Goal: Task Accomplishment & Management: Use online tool/utility

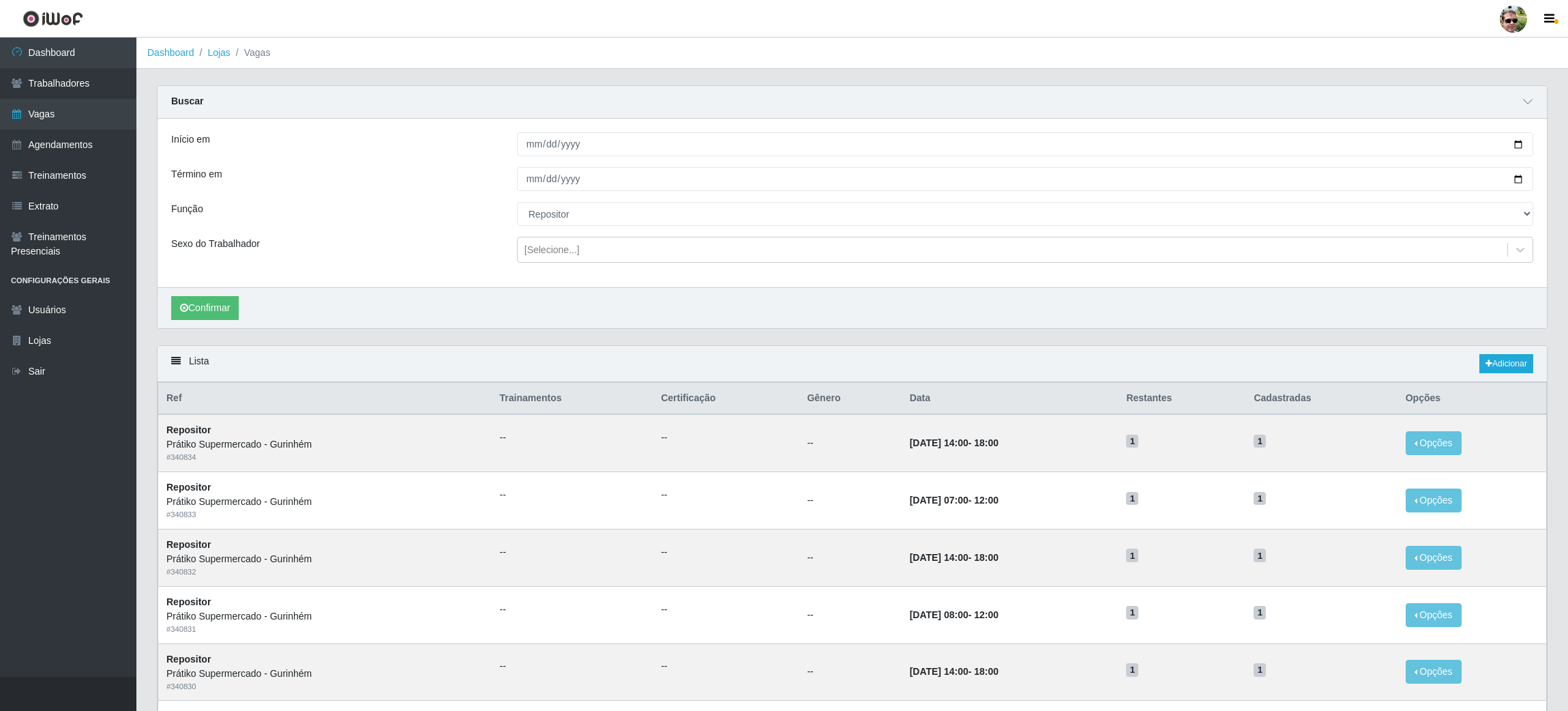
select select "24"
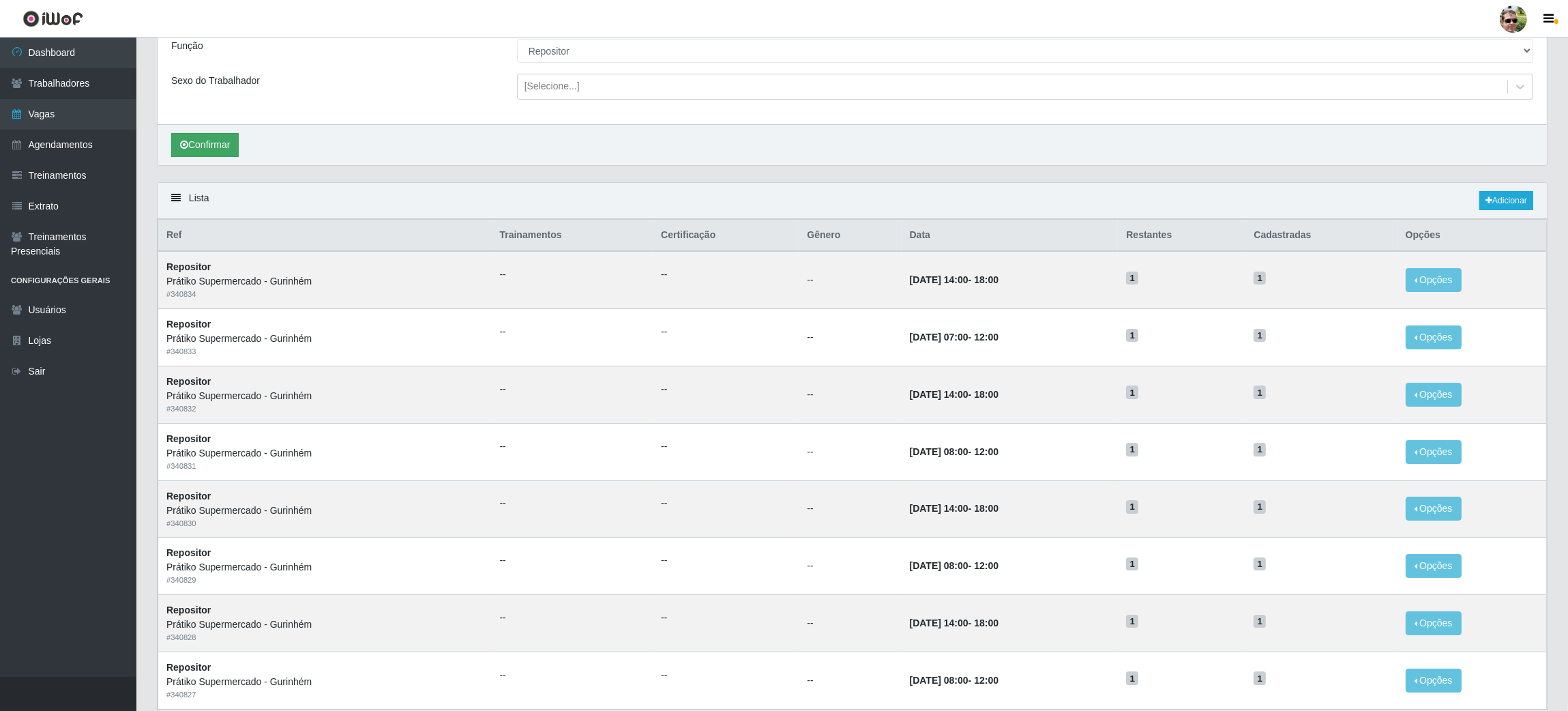
click at [204, 144] on button "Confirmar" at bounding box center [205, 145] width 68 height 24
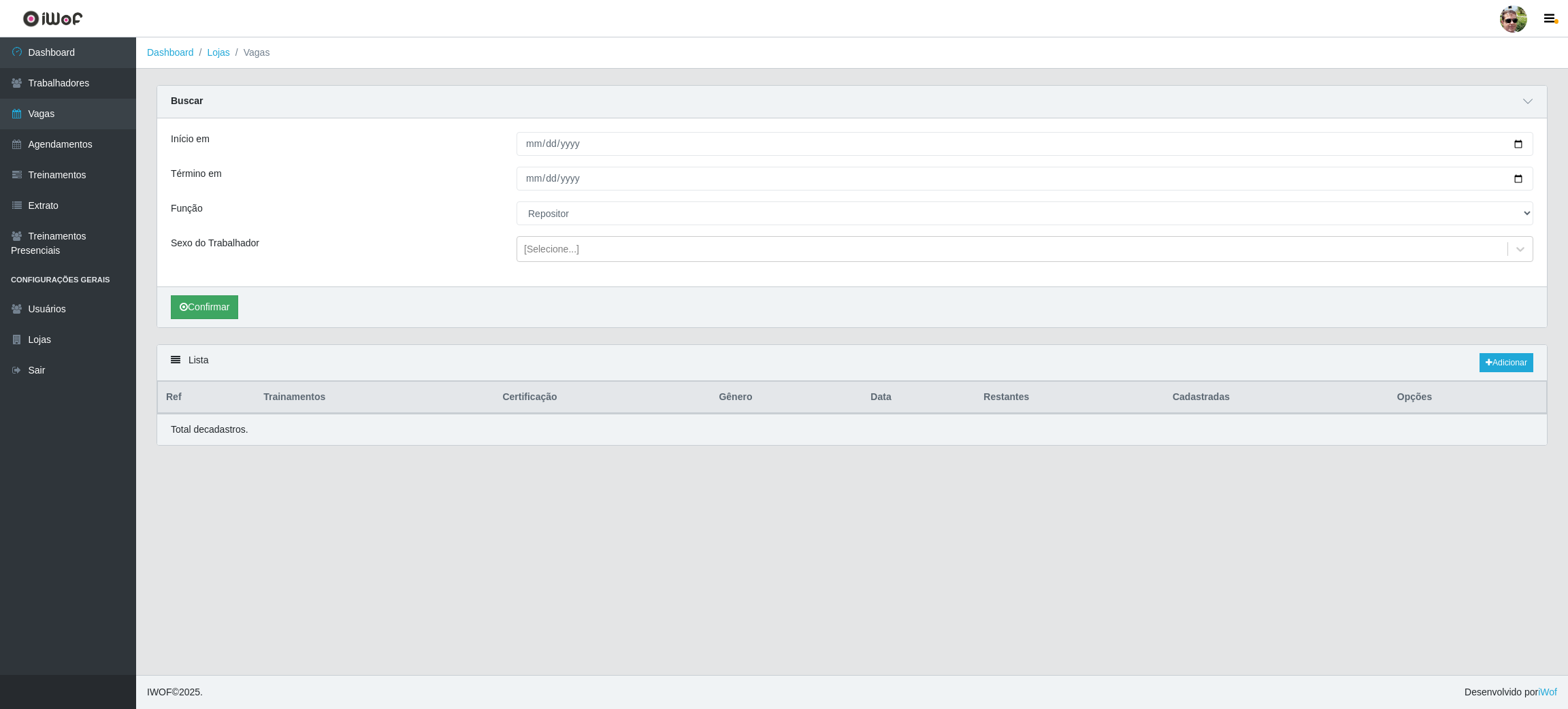
click at [209, 146] on div "Início em 2025-09-01 Término em 2025-09-06 Função [Selecione...] Auxiliar de en…" at bounding box center [852, 222] width 1390 height 209
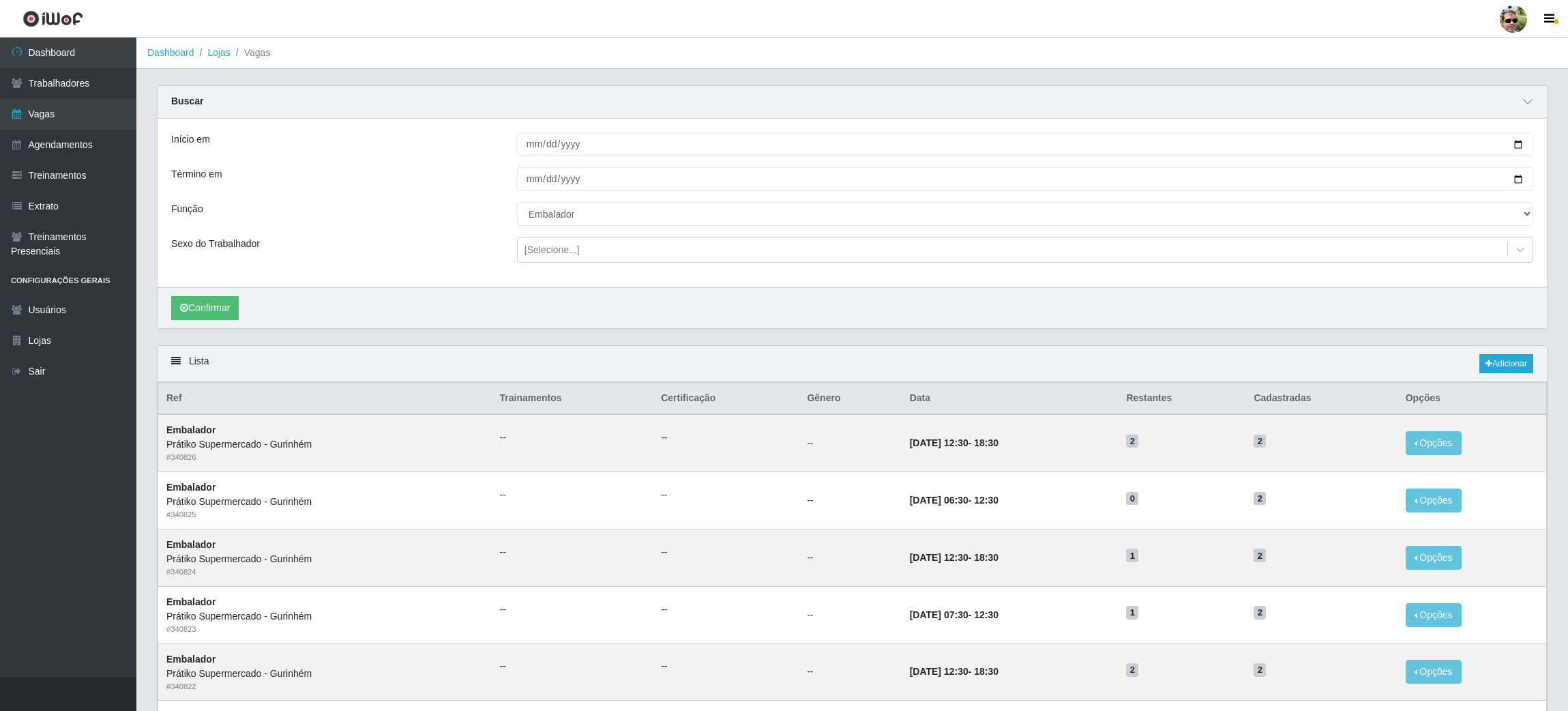
select select "1"
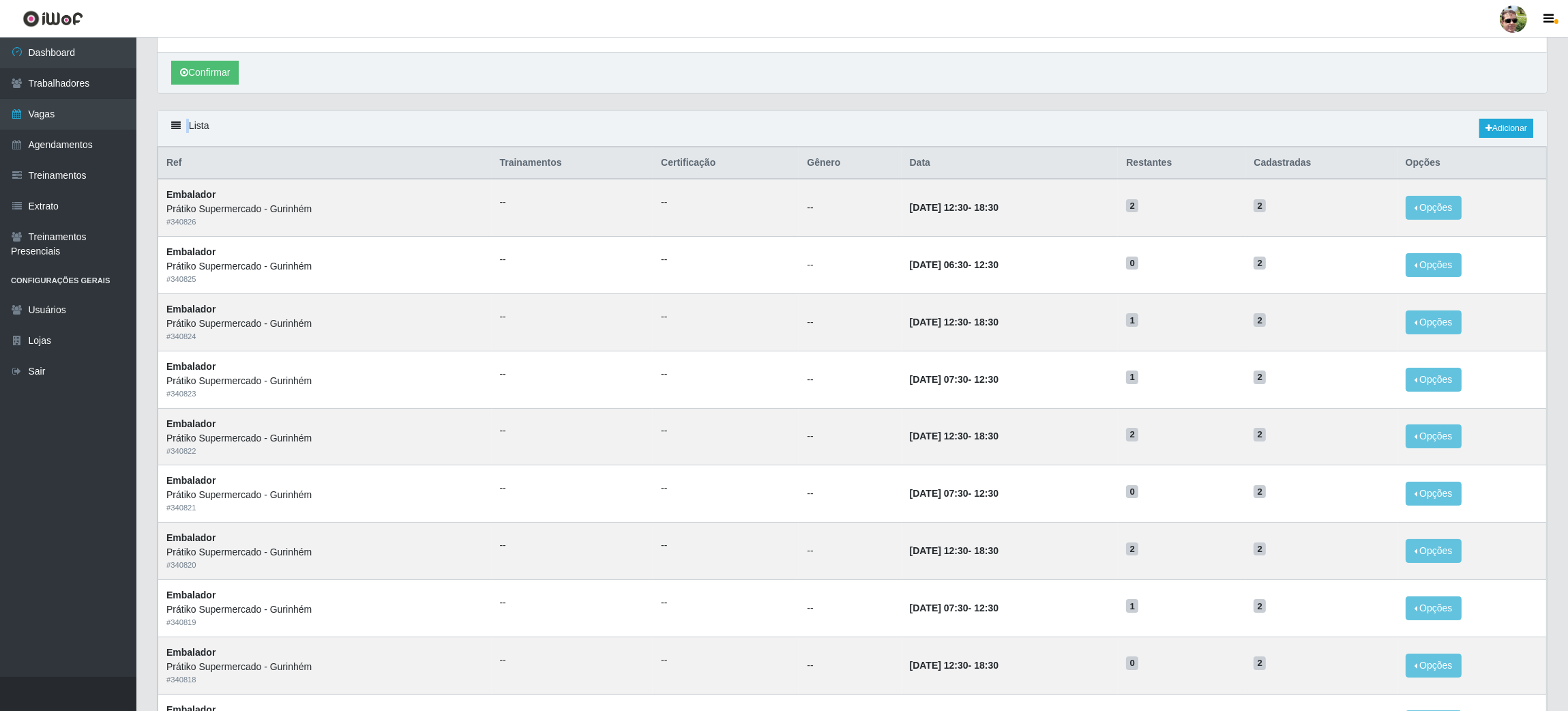
scroll to position [208, 0]
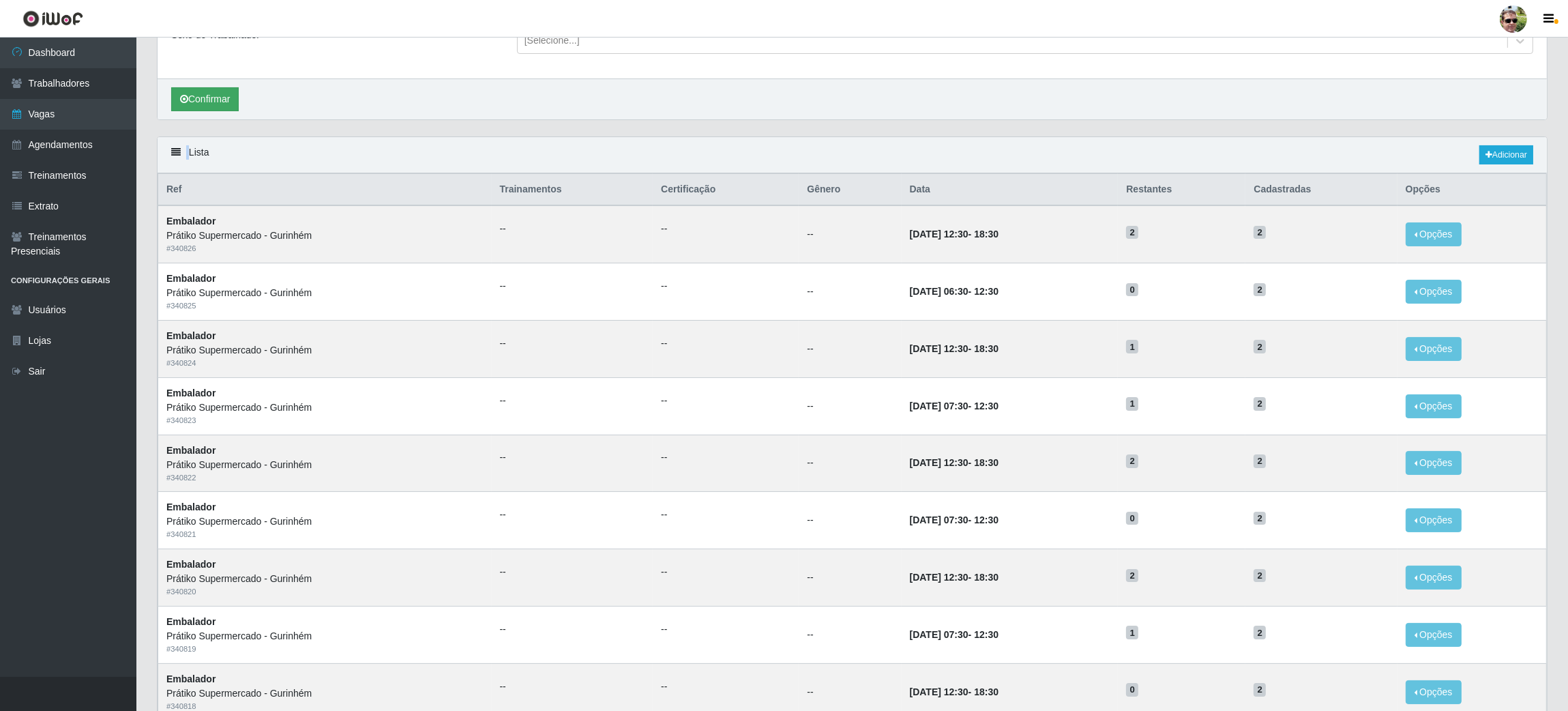
click at [211, 98] on button "Confirmar" at bounding box center [205, 99] width 68 height 24
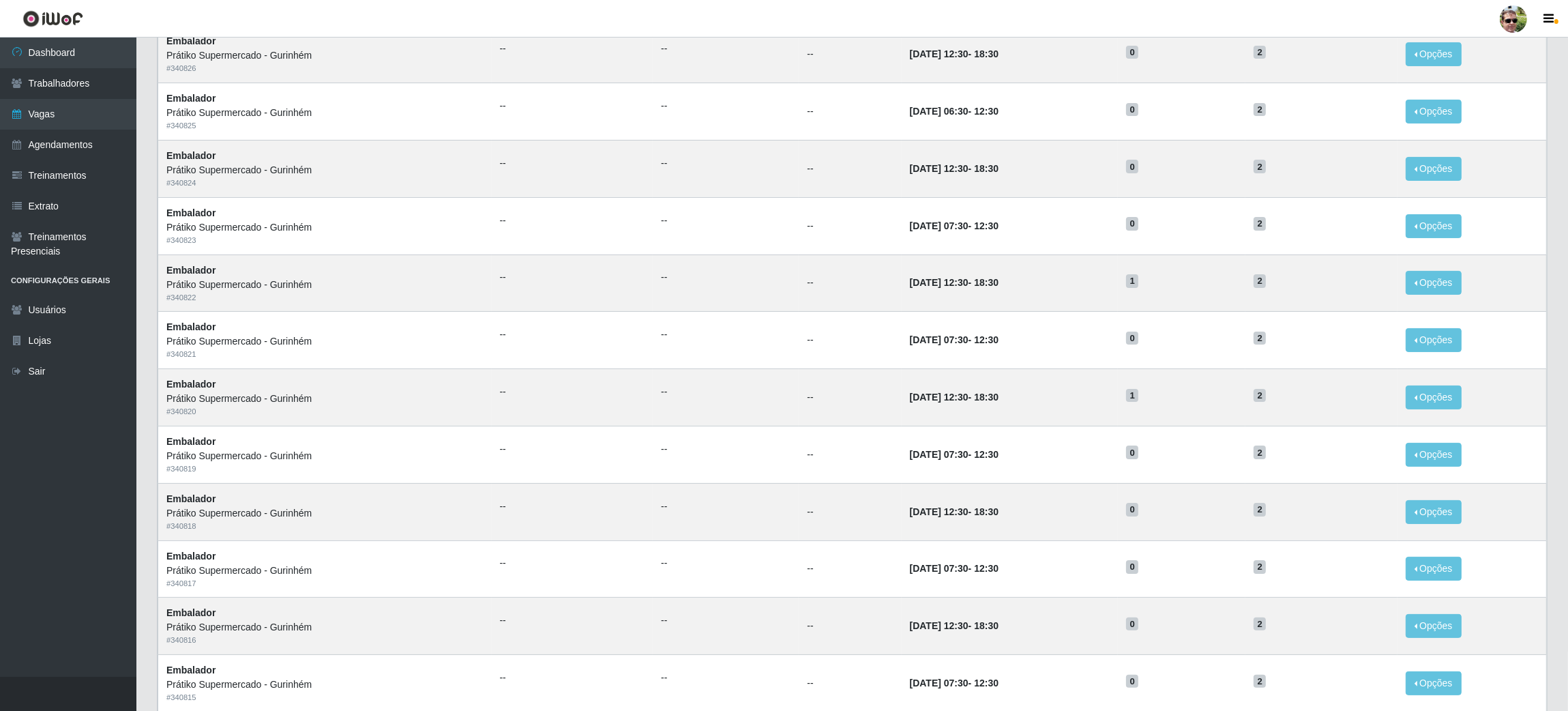
scroll to position [0, 0]
